Goal: Task Accomplishment & Management: Manage account settings

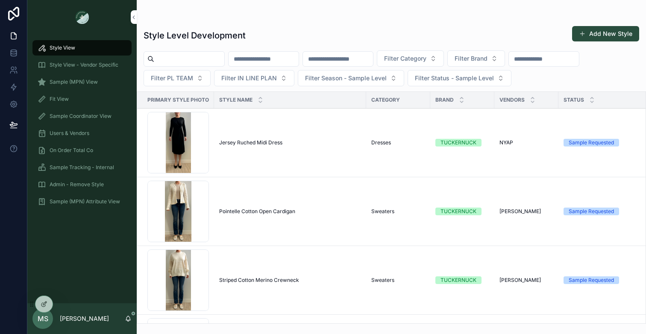
click at [44, 316] on span "MS" at bounding box center [43, 318] width 11 height 10
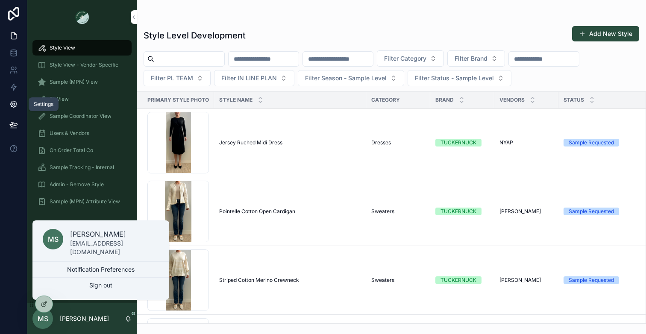
click at [12, 107] on icon at bounding box center [13, 104] width 9 height 9
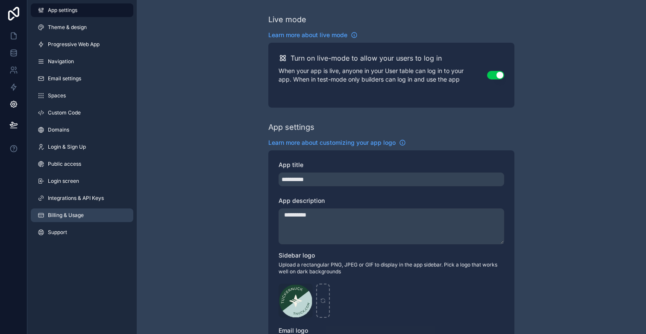
click at [72, 213] on span "Billing & Usage" at bounding box center [66, 215] width 36 height 7
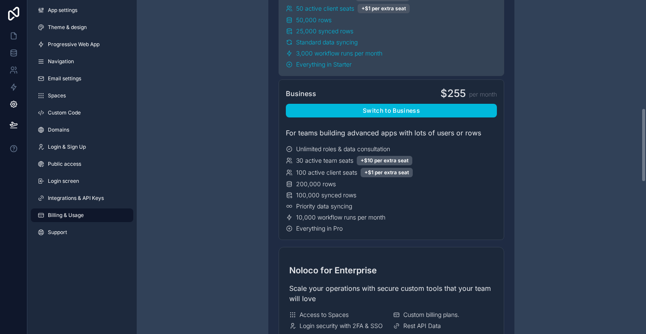
scroll to position [492, 0]
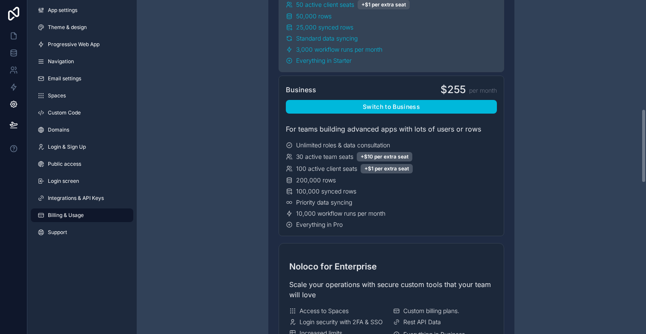
click at [584, 214] on div "Have a question about billing, explore our FAQs Billing Change your billing set…" at bounding box center [391, 262] width 509 height 1509
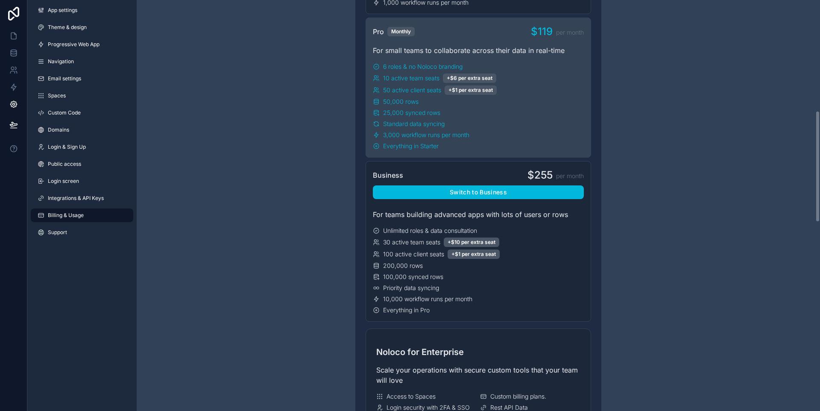
scroll to position [407, 0]
